Goal: Information Seeking & Learning: Get advice/opinions

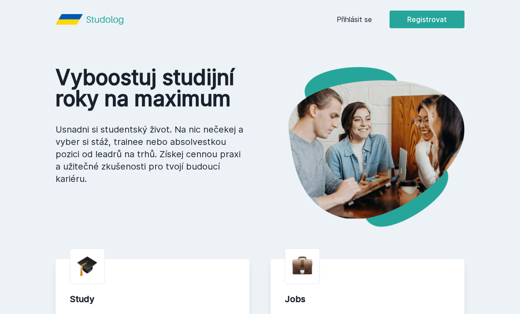
click at [444, 17] on button "Registrovat" at bounding box center [427, 20] width 75 height 18
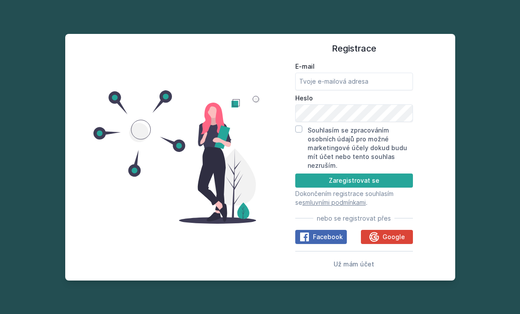
click at [444, 5] on div "Registrace E-mail [GEOGRAPHIC_DATA] Souhlasím se zpracováním osobních údajů pro…" at bounding box center [260, 157] width 520 height 314
click at [356, 268] on span "Už mám účet" at bounding box center [354, 264] width 41 height 7
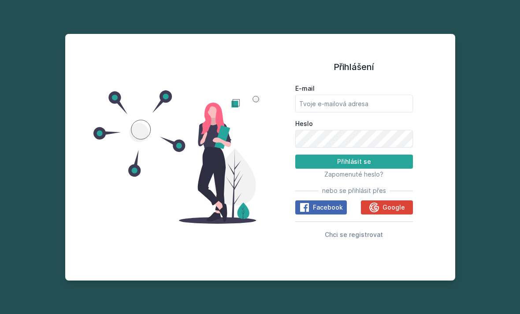
click at [397, 212] on span "Google" at bounding box center [394, 207] width 22 height 9
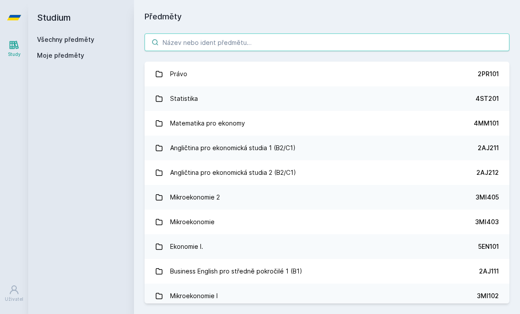
click at [391, 36] on input "search" at bounding box center [327, 43] width 365 height 18
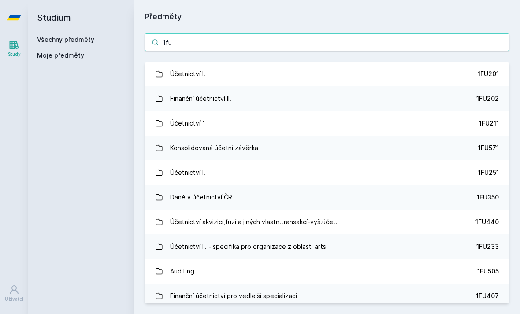
type input "1fu"
click at [455, 73] on link "Účetnictví I. 1FU201" at bounding box center [327, 74] width 365 height 25
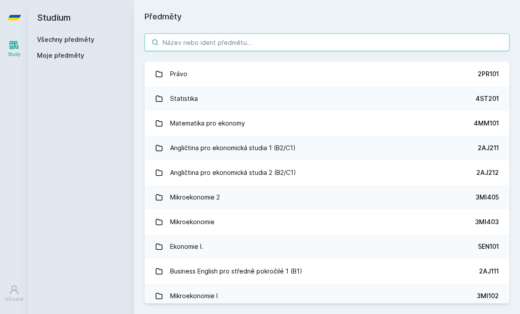
click at [393, 38] on input "search" at bounding box center [327, 43] width 365 height 18
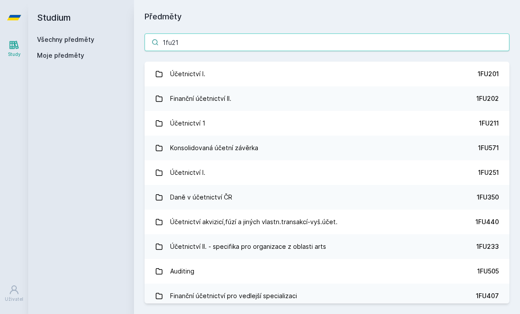
type input "1fu211"
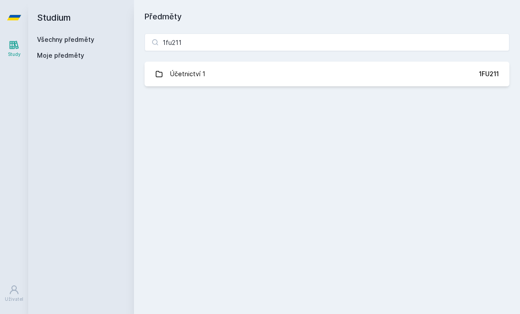
click at [411, 78] on link "Účetnictví 1 1FU211" at bounding box center [327, 74] width 365 height 25
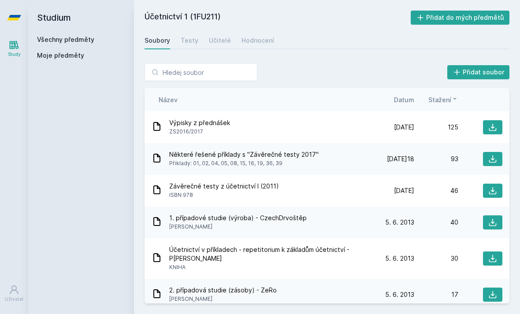
click at [217, 45] on link "Učitelé" at bounding box center [220, 41] width 22 height 18
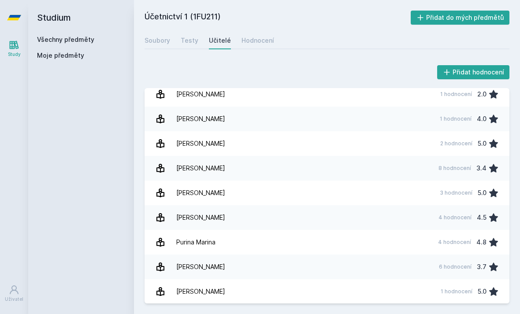
scroll to position [7, 0]
click at [334, 167] on link "[PERSON_NAME] 8 hodnocení 3.4" at bounding box center [327, 168] width 365 height 25
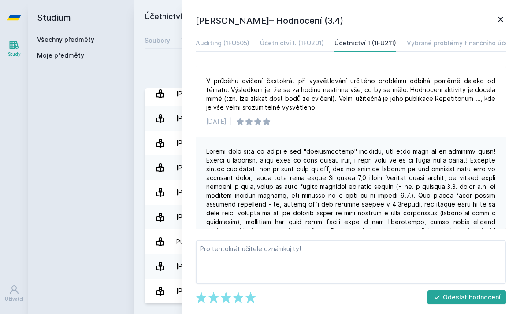
scroll to position [28, 0]
click at [503, 15] on icon at bounding box center [501, 19] width 11 height 11
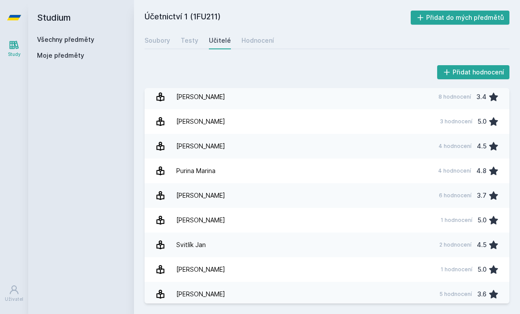
scroll to position [77, 0]
click at [424, 134] on link "P[PERSON_NAME] 4 hodnocení 4.5" at bounding box center [327, 146] width 365 height 25
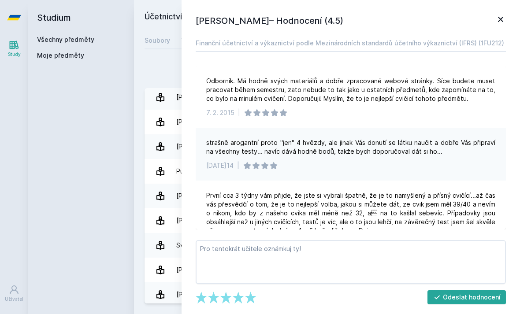
click at [499, 18] on icon at bounding box center [500, 19] width 5 height 5
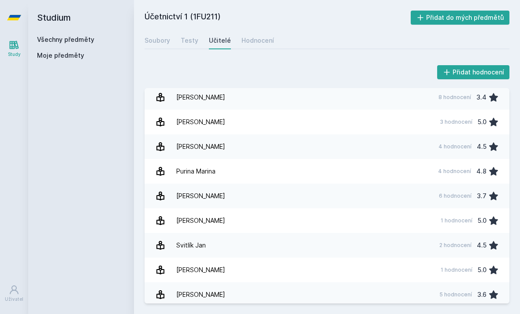
click at [496, 53] on div "Přidat hodnocení [PERSON_NAME] 1 hodnocení 2.0 [PERSON_NAME] 1 hodnocení 4.0 [P…" at bounding box center [327, 183] width 386 height 261
click at [395, 283] on link "[PERSON_NAME] 5 hodnocení 3.6" at bounding box center [327, 295] width 365 height 25
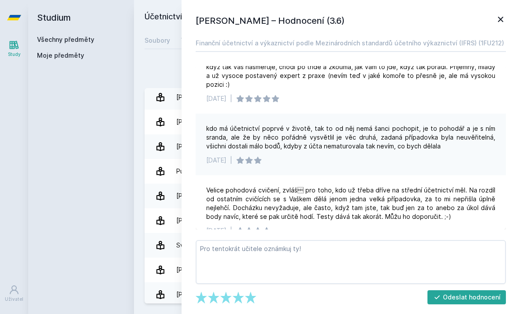
scroll to position [23, 0]
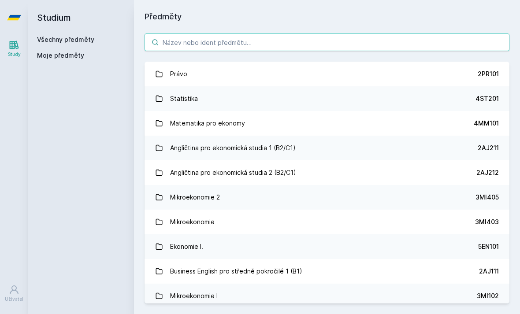
click at [321, 34] on input "search" at bounding box center [327, 43] width 365 height 18
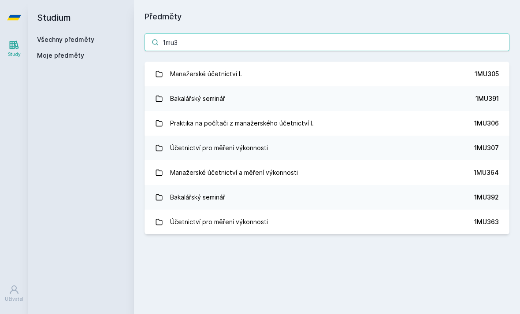
type input "1mu36"
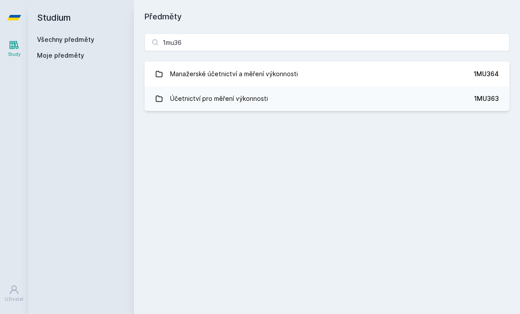
click at [407, 63] on link "Manažerské účetnictví a měření výkonnosti 1MU364" at bounding box center [327, 74] width 365 height 25
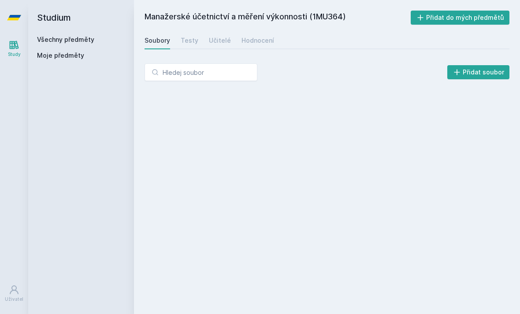
click at [218, 41] on div "Učitelé" at bounding box center [220, 40] width 22 height 9
